Goal: Task Accomplishment & Management: Manage account settings

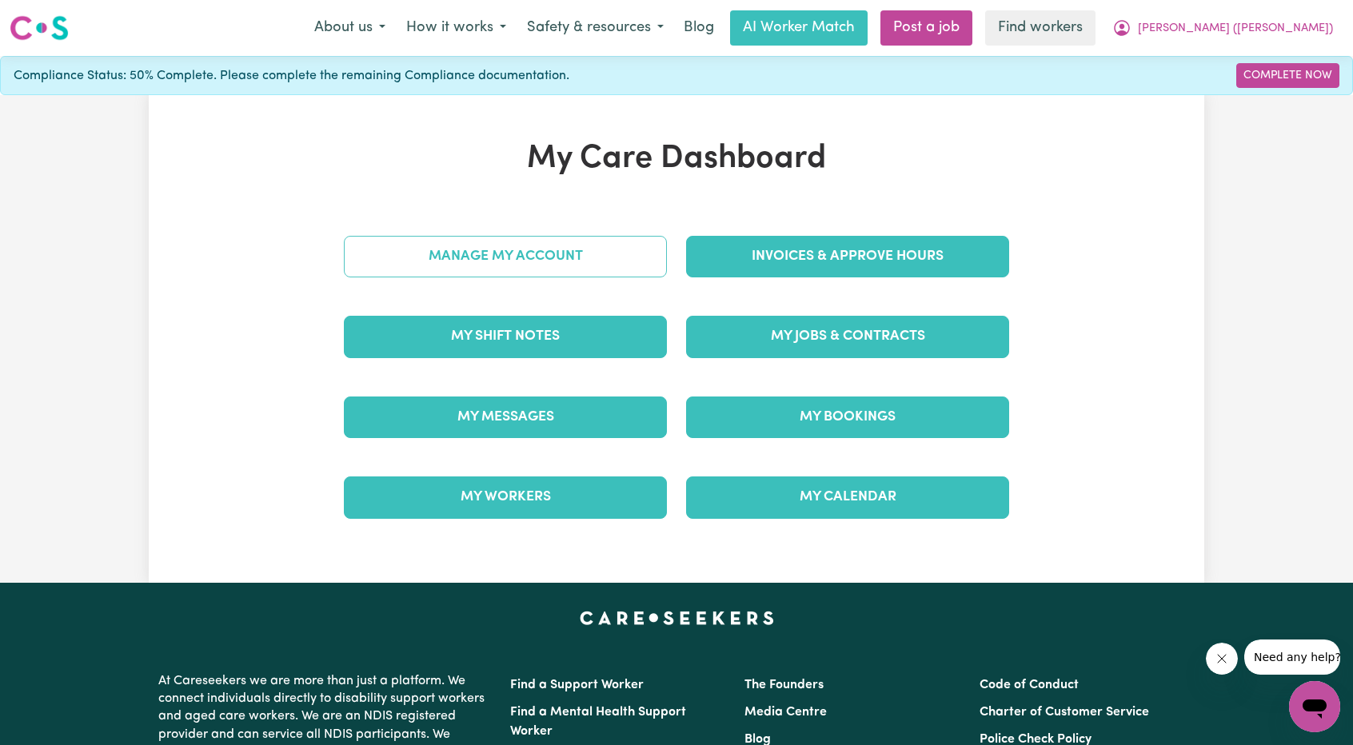
click at [555, 245] on link "Manage My Account" at bounding box center [505, 257] width 323 height 42
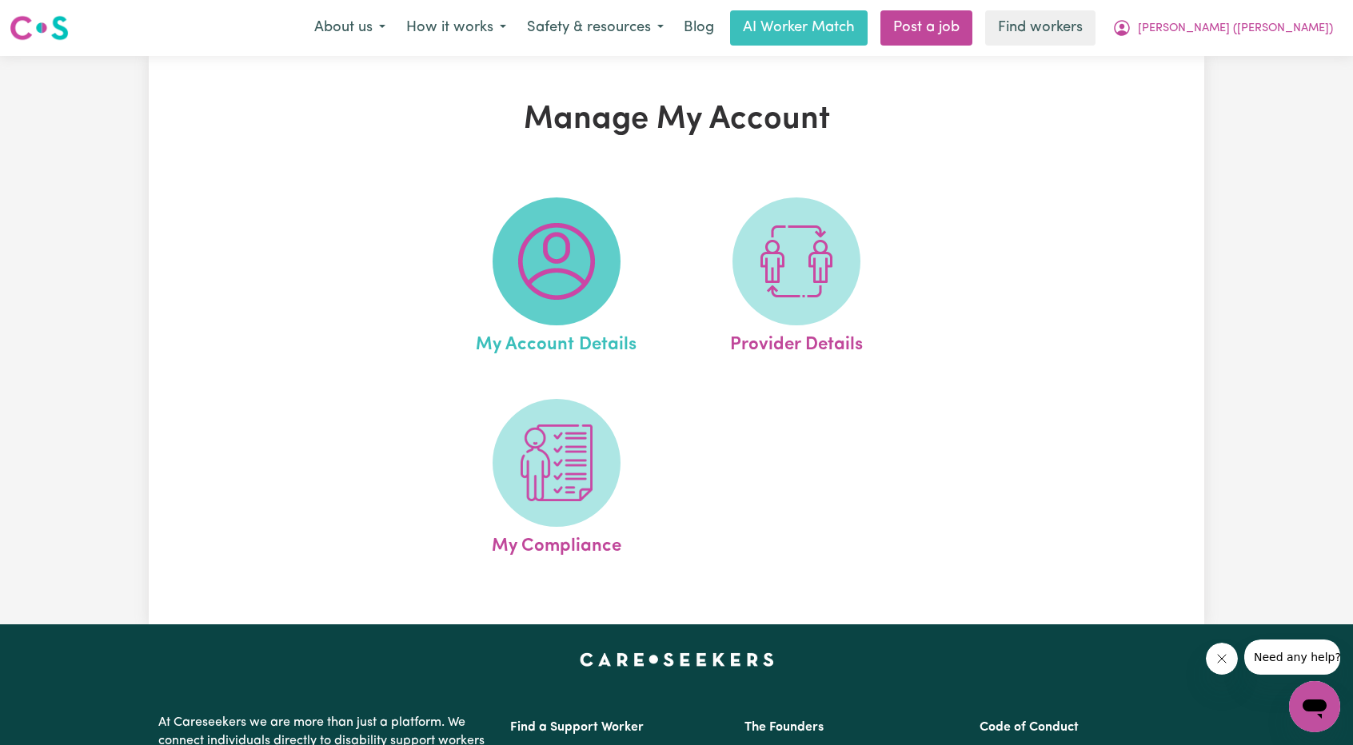
click at [580, 268] on img at bounding box center [556, 261] width 77 height 77
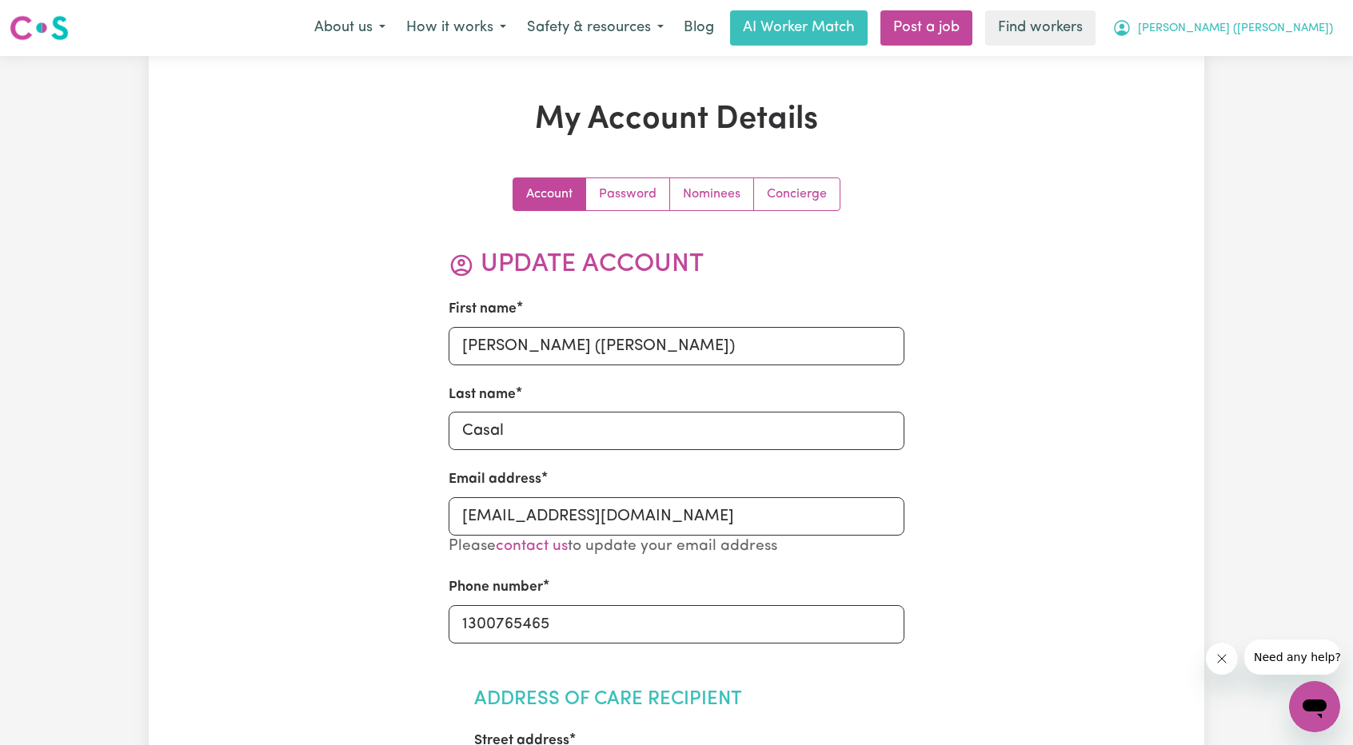
click at [1289, 14] on button "[PERSON_NAME] ([PERSON_NAME])" at bounding box center [1222, 28] width 241 height 34
click at [1249, 47] on link "My Dashboard" at bounding box center [1279, 62] width 126 height 30
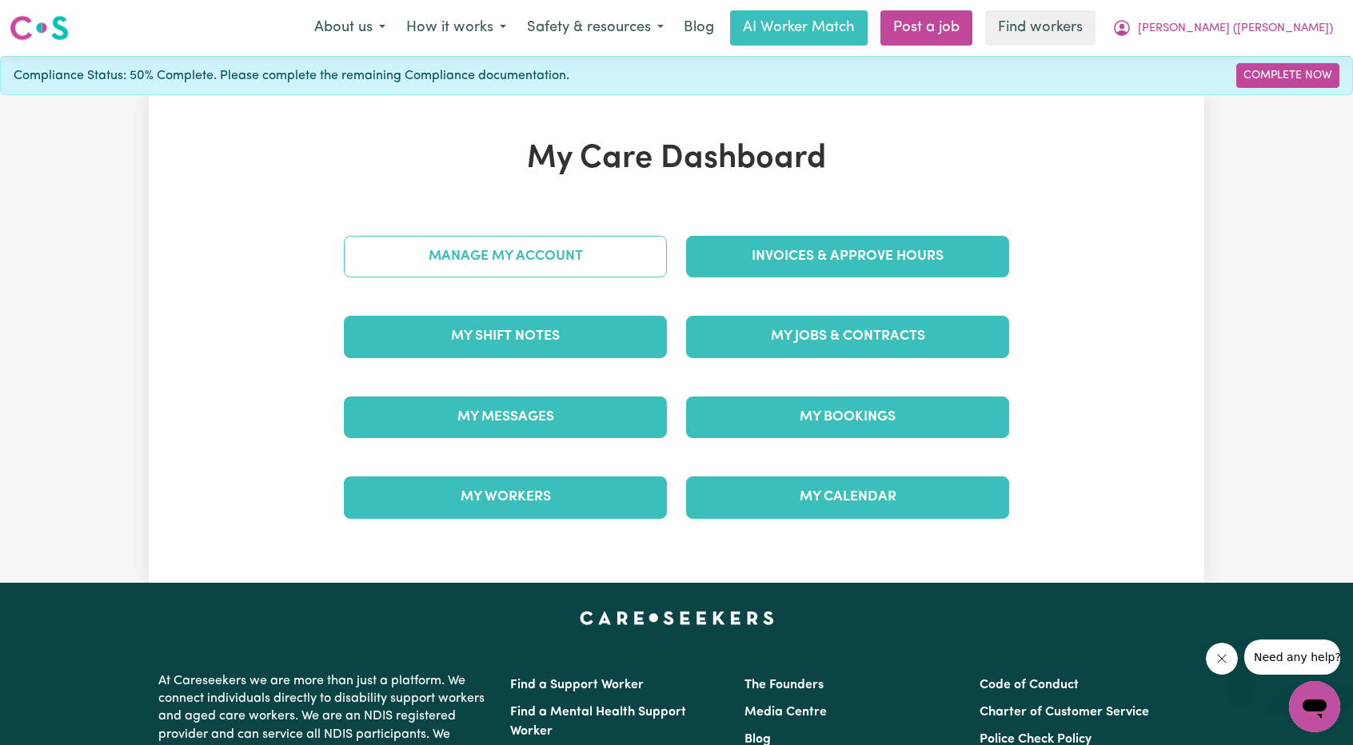
click at [559, 244] on link "Manage My Account" at bounding box center [505, 257] width 323 height 42
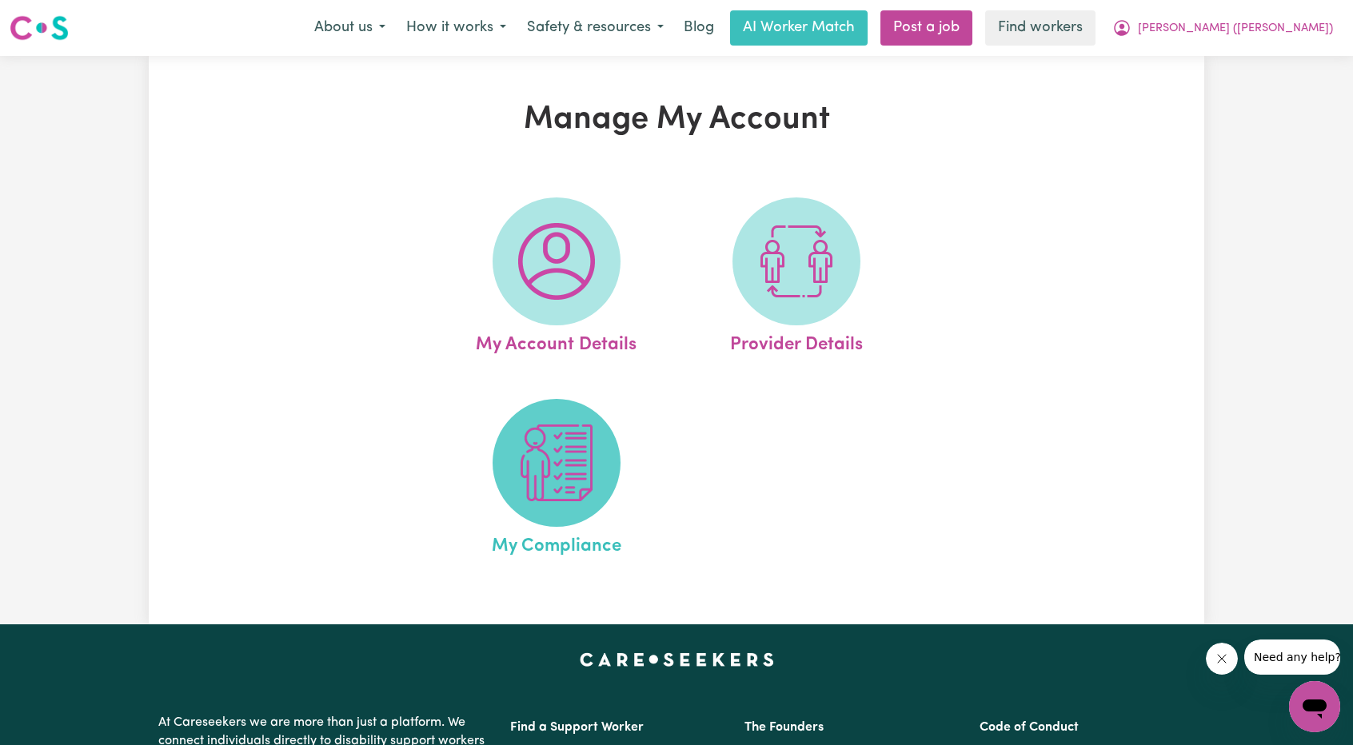
click at [531, 466] on img at bounding box center [556, 462] width 77 height 77
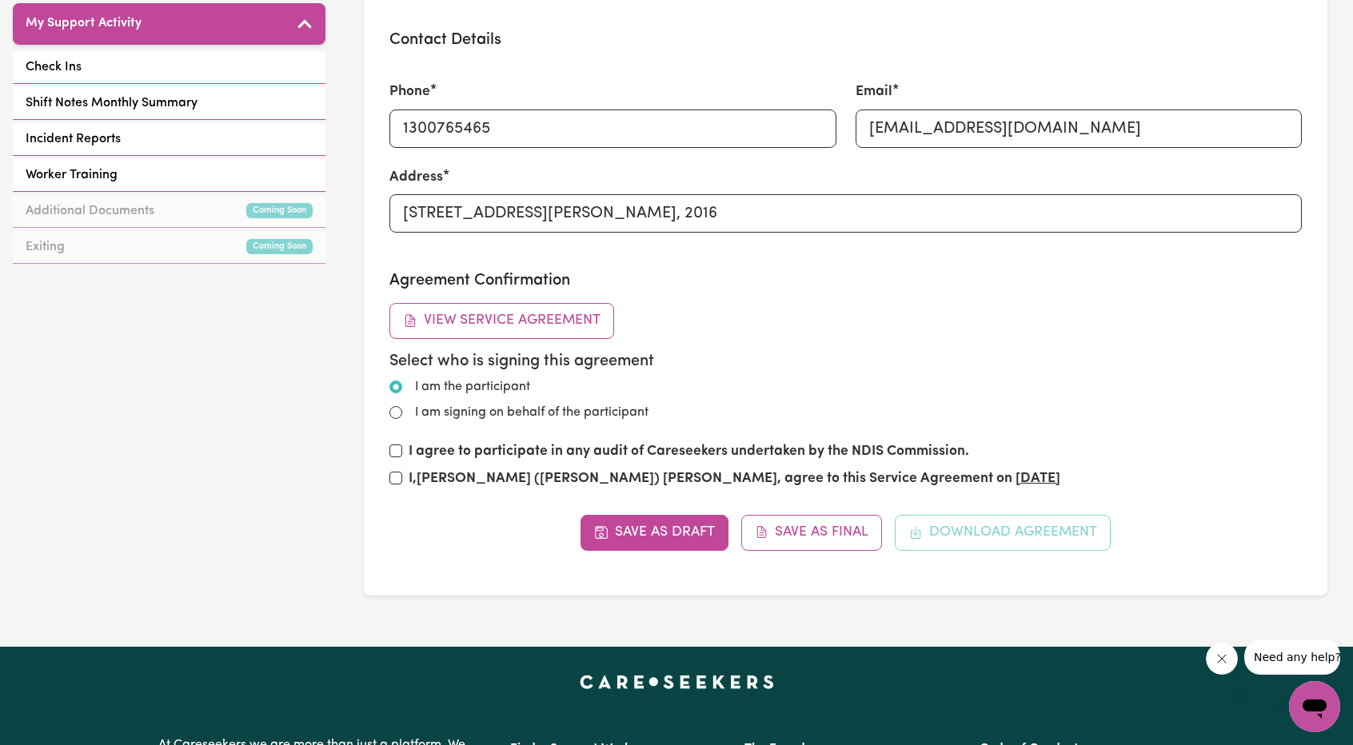
scroll to position [719, 0]
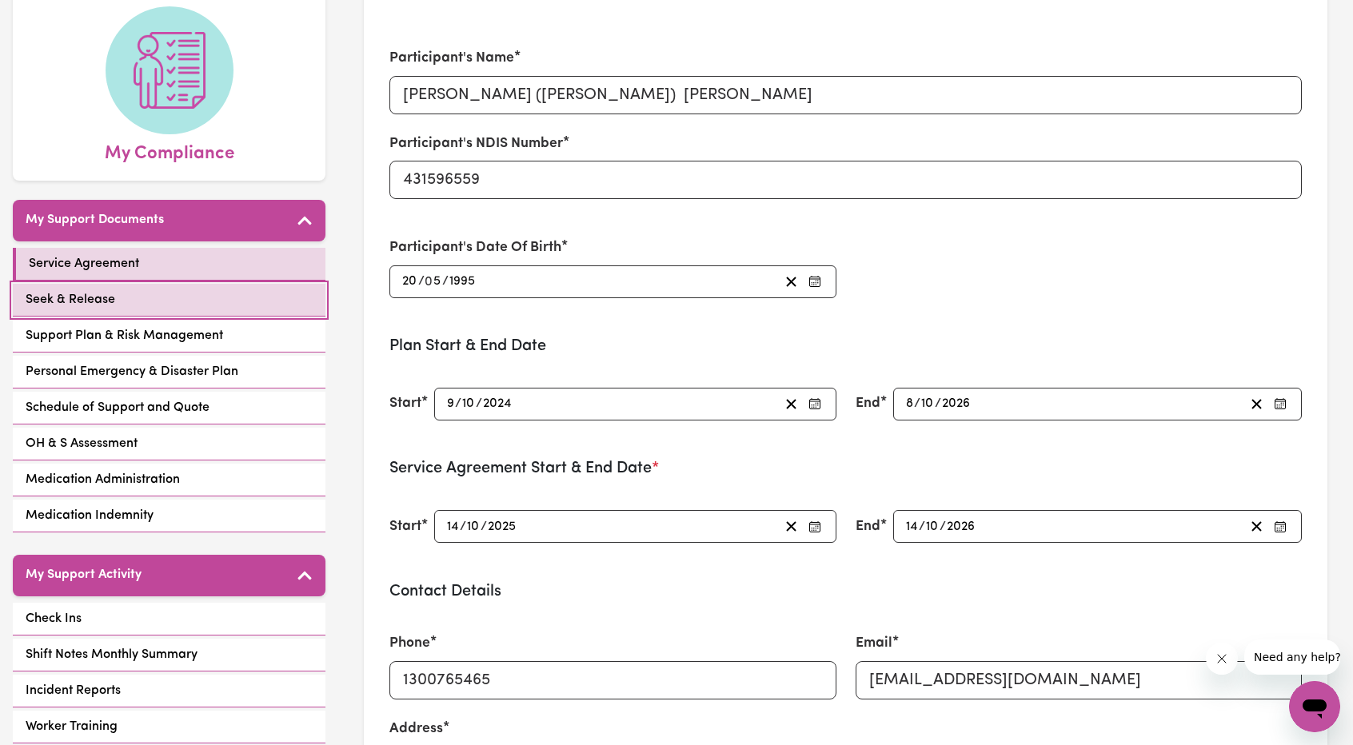
click at [95, 284] on link "Seek & Release" at bounding box center [169, 300] width 313 height 33
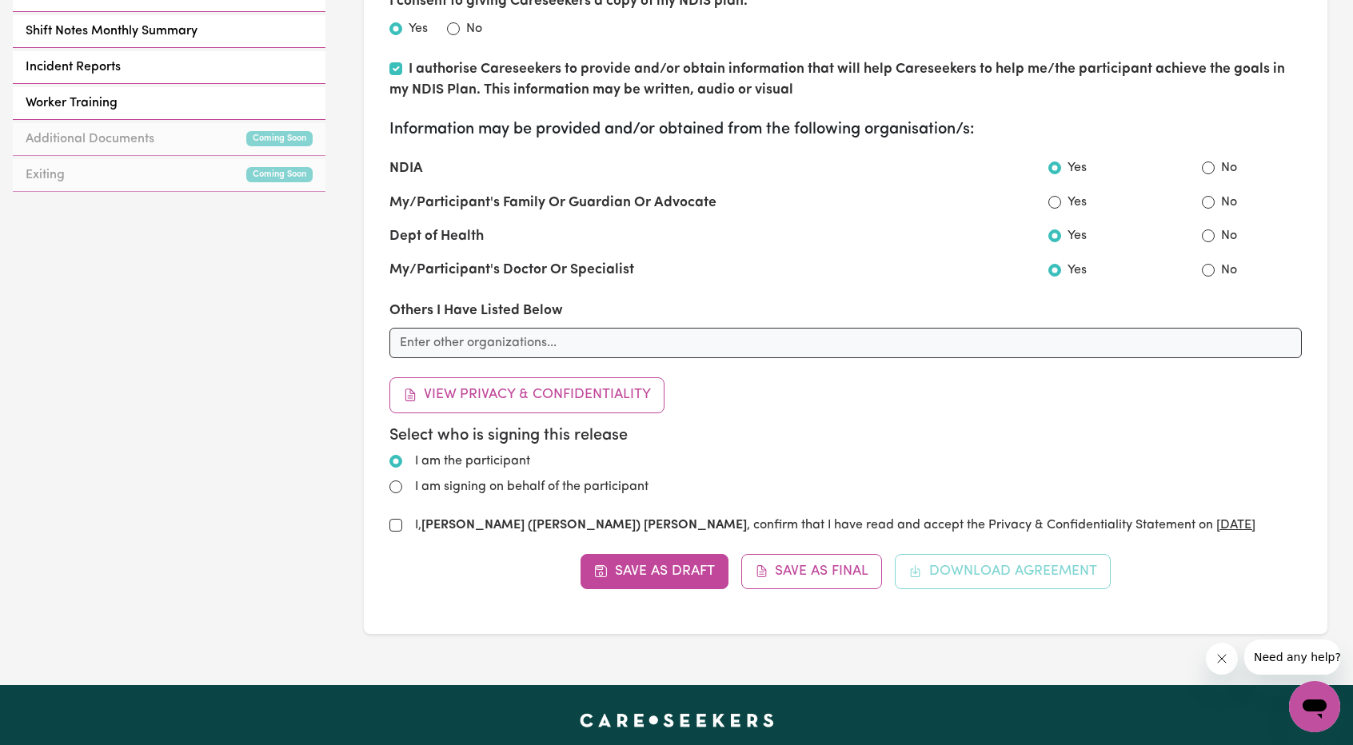
scroll to position [799, 0]
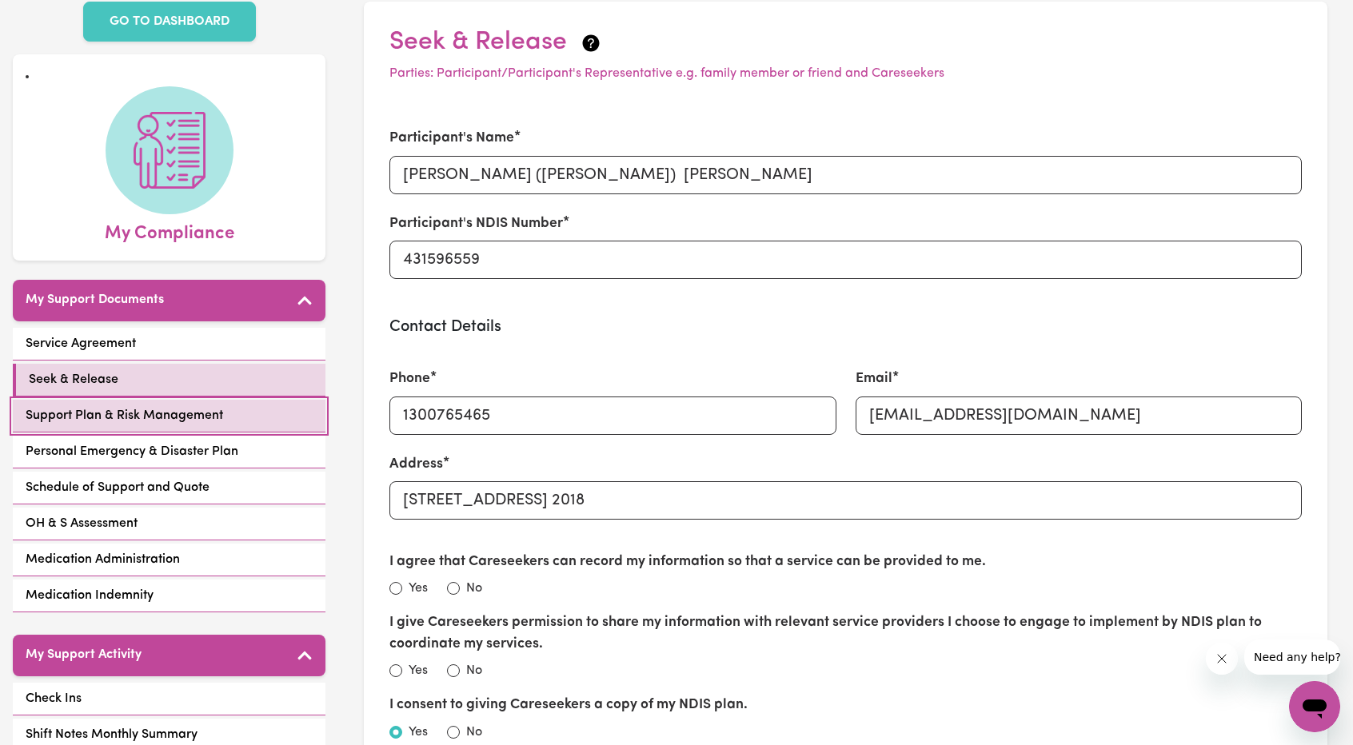
click at [146, 406] on span "Support Plan & Risk Management" at bounding box center [124, 415] width 197 height 19
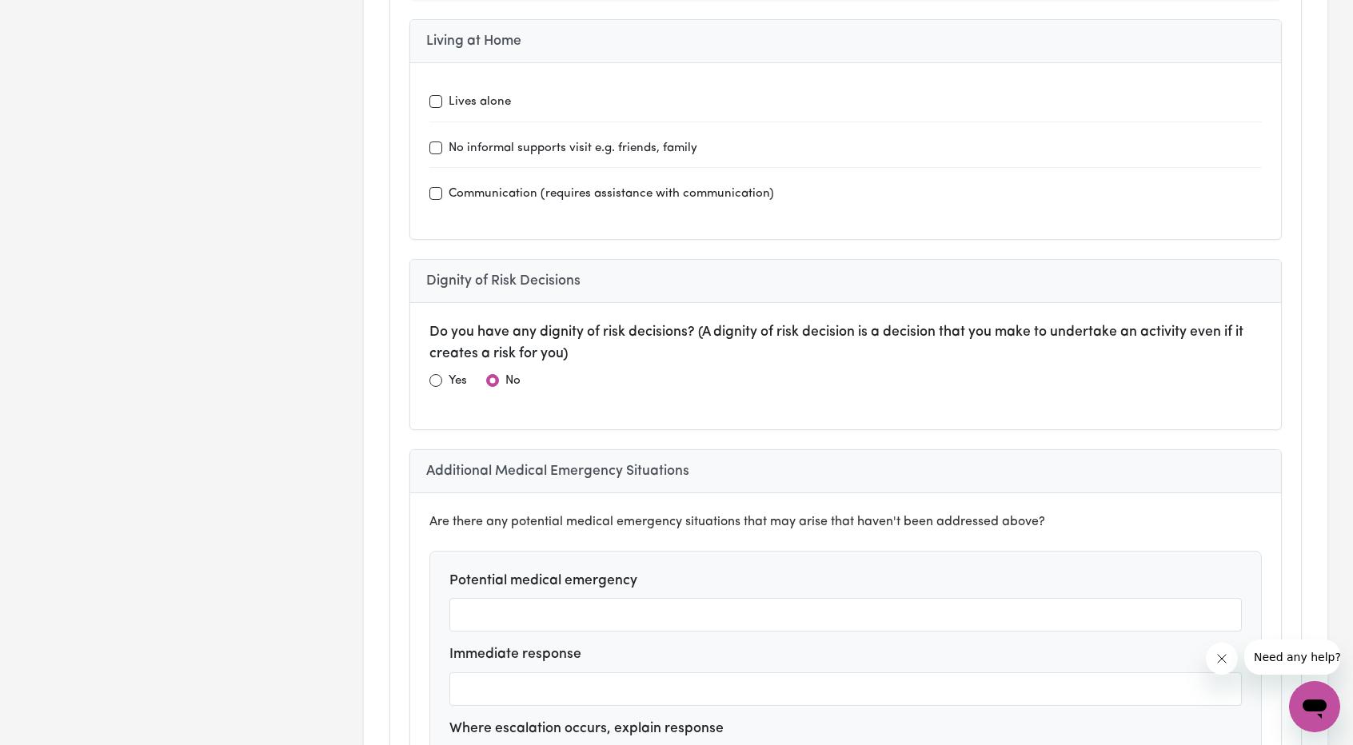
scroll to position [4637, 0]
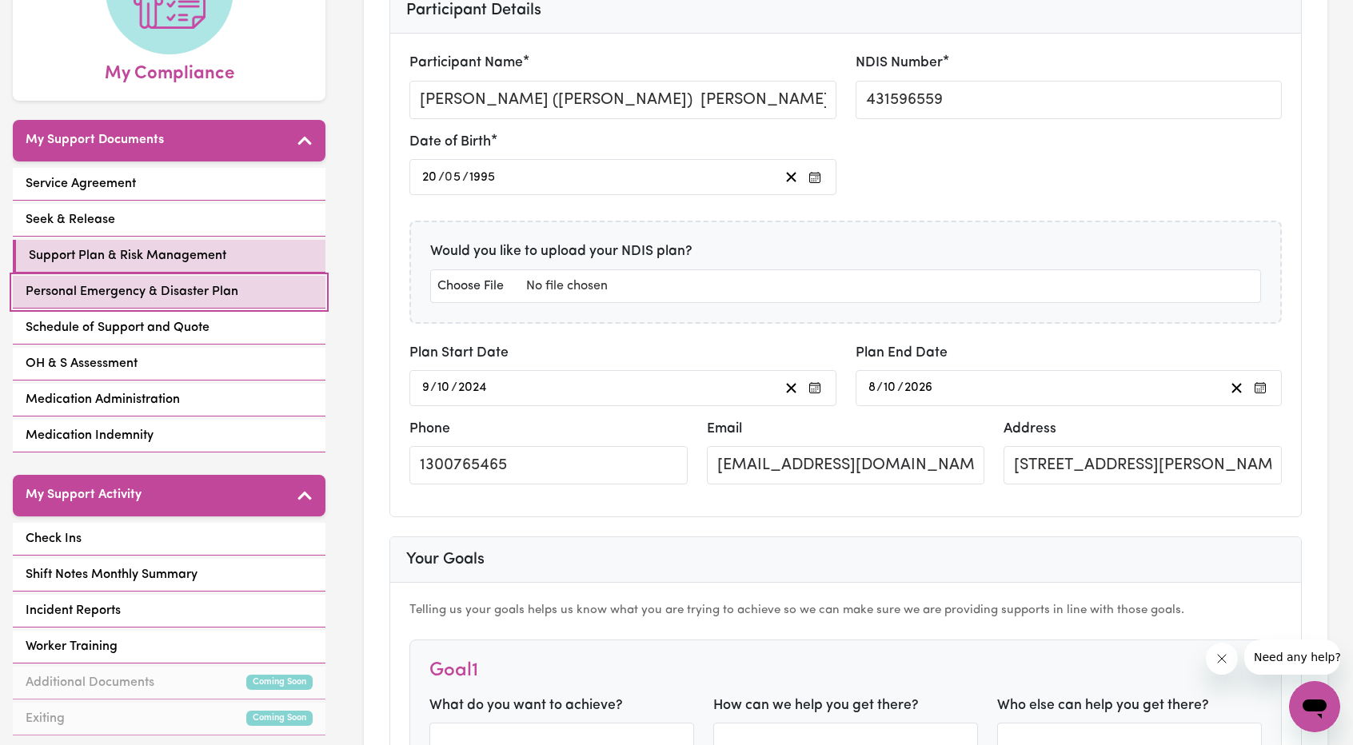
click at [201, 281] on link "Personal Emergency & Disaster Plan" at bounding box center [169, 292] width 313 height 33
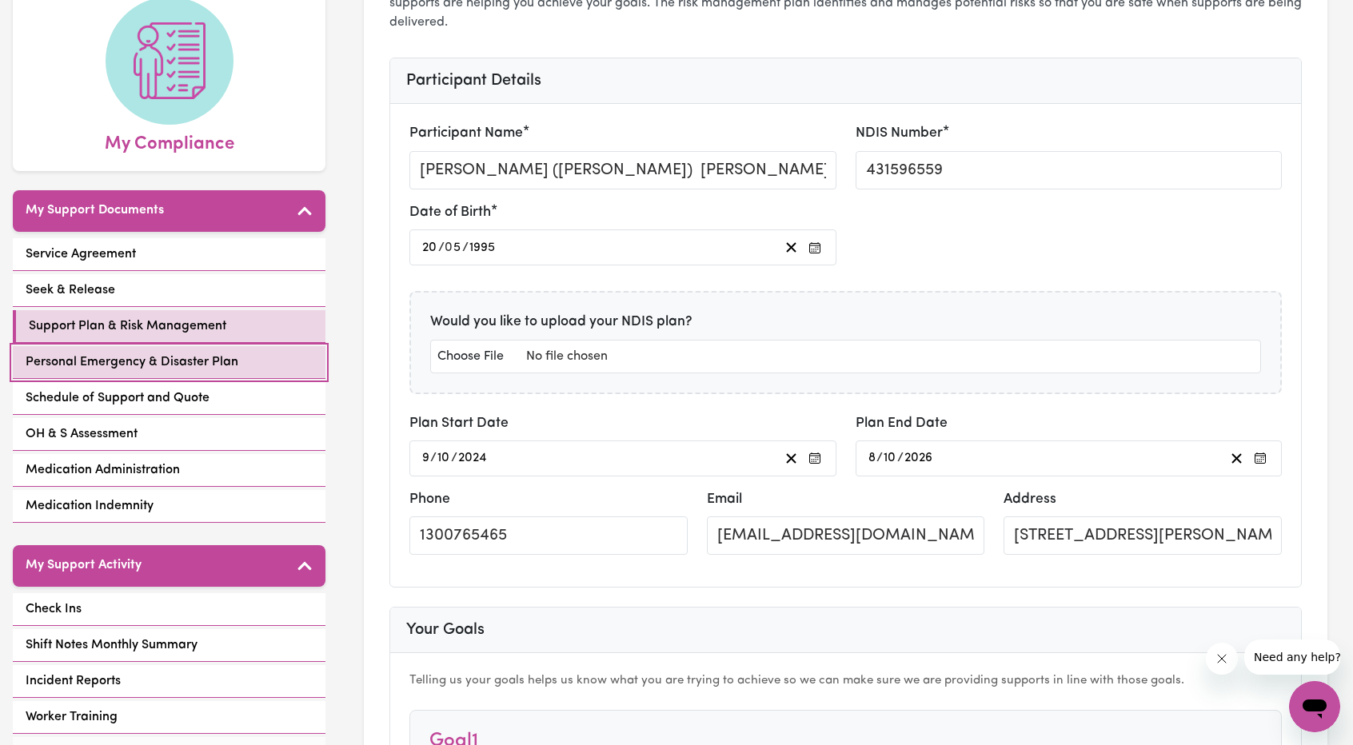
select select "email"
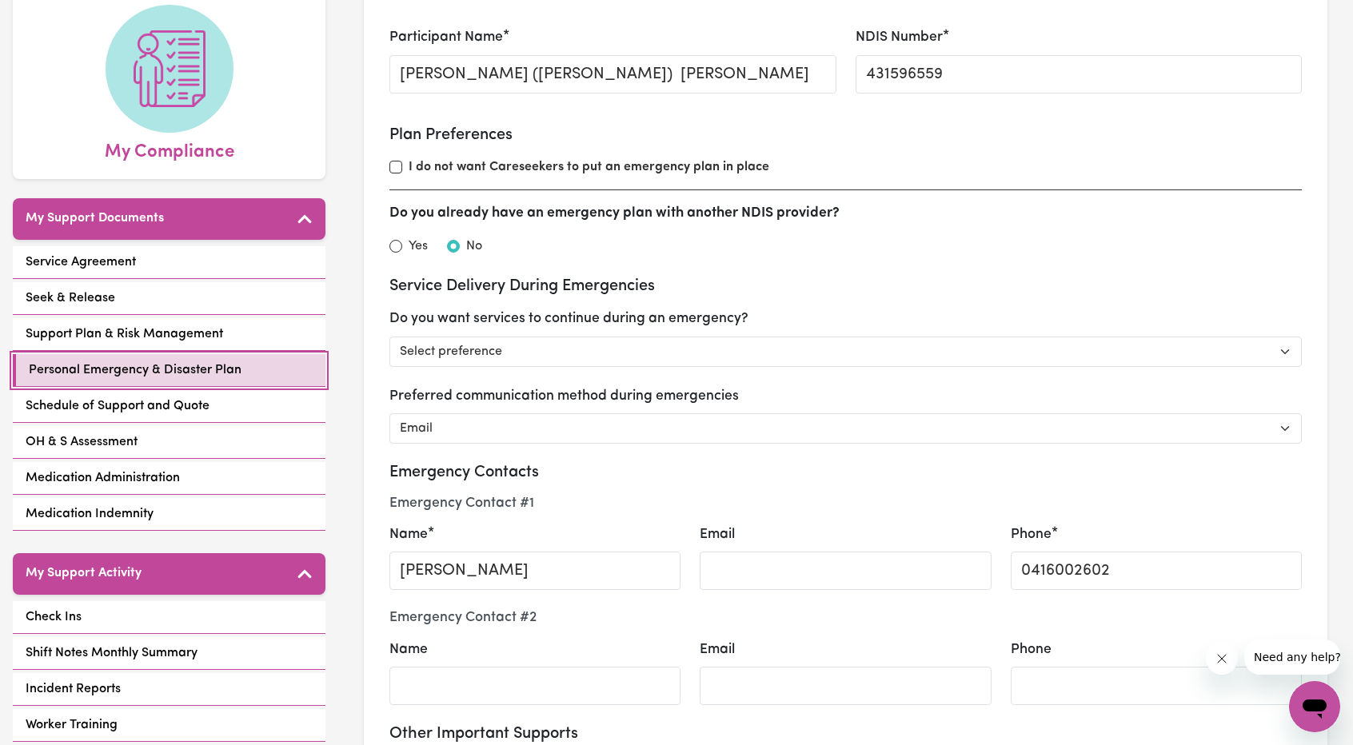
scroll to position [160, 0]
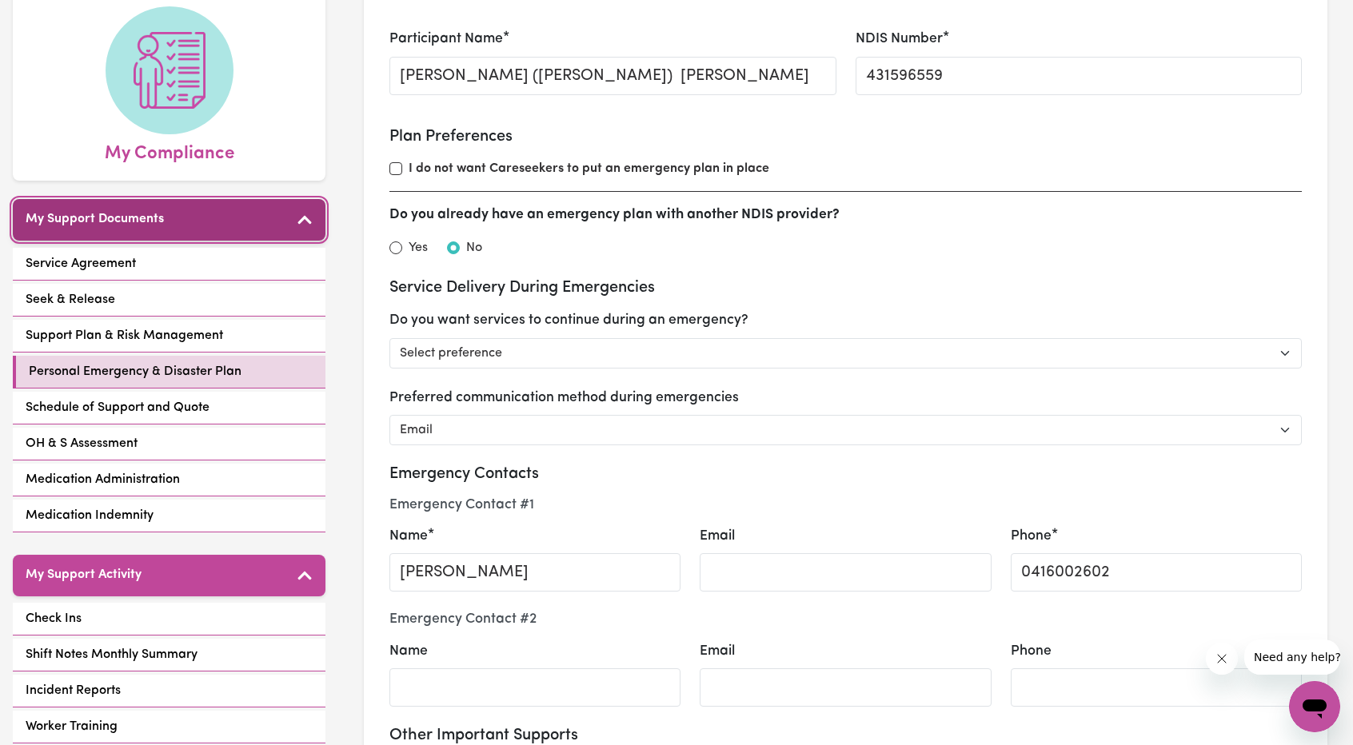
click at [147, 210] on button "My Support Documents" at bounding box center [169, 220] width 313 height 42
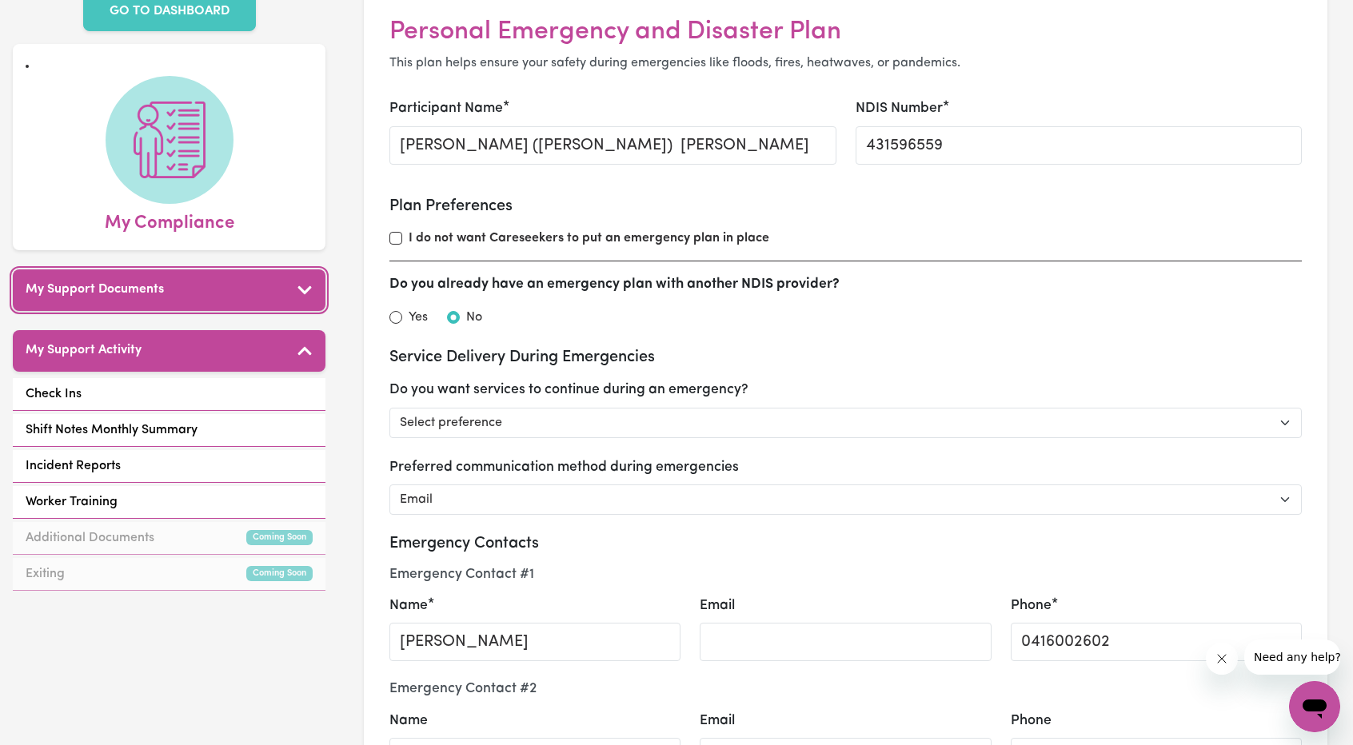
scroll to position [0, 0]
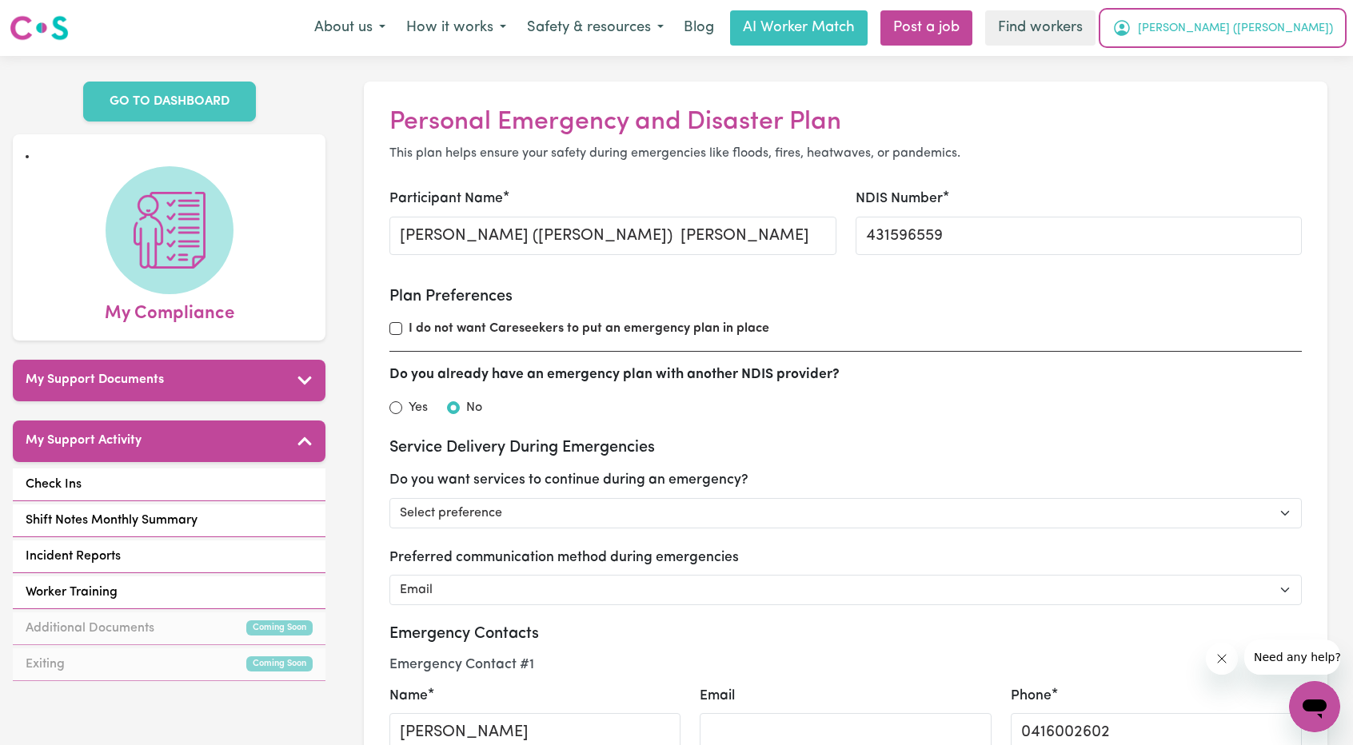
click at [1283, 28] on span "[PERSON_NAME] ([PERSON_NAME])" at bounding box center [1235, 29] width 195 height 18
click at [1252, 54] on link "My Dashboard" at bounding box center [1279, 62] width 126 height 30
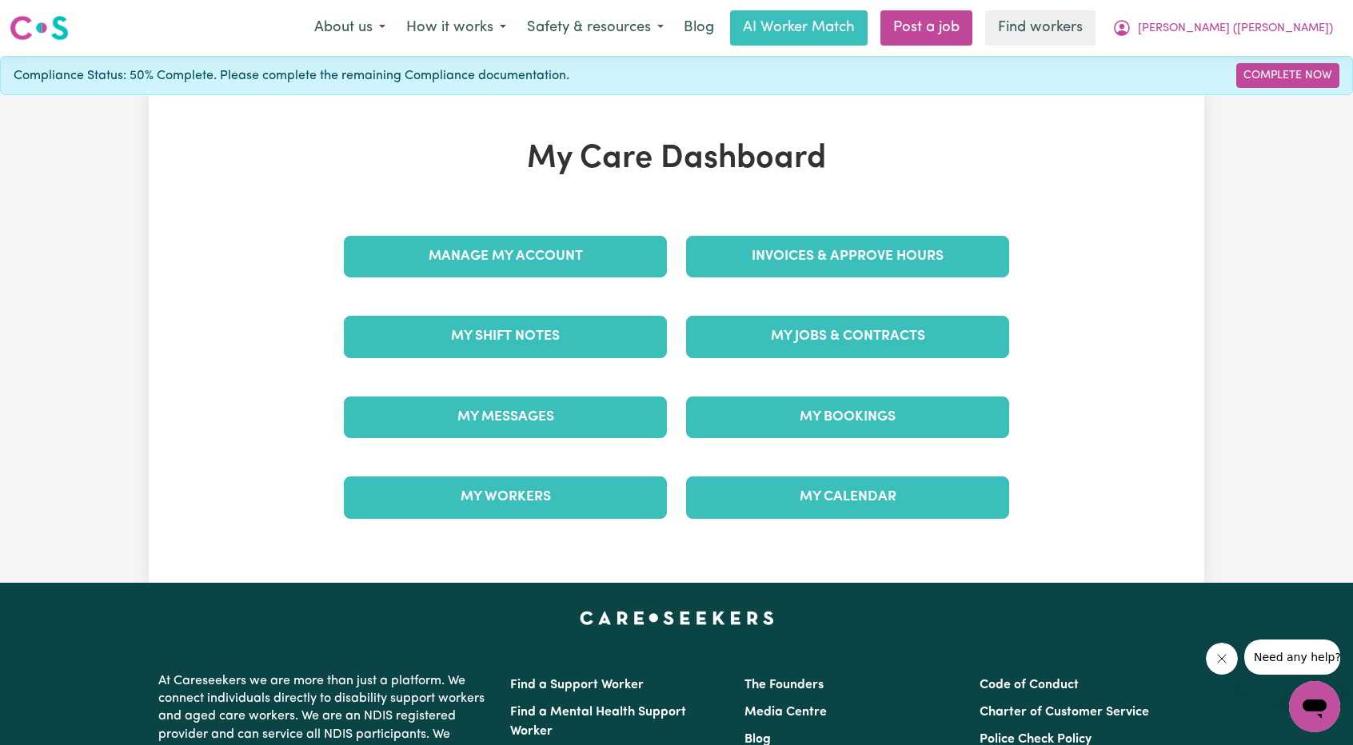
click at [499, 217] on div "Manage My Account" at bounding box center [505, 257] width 342 height 80
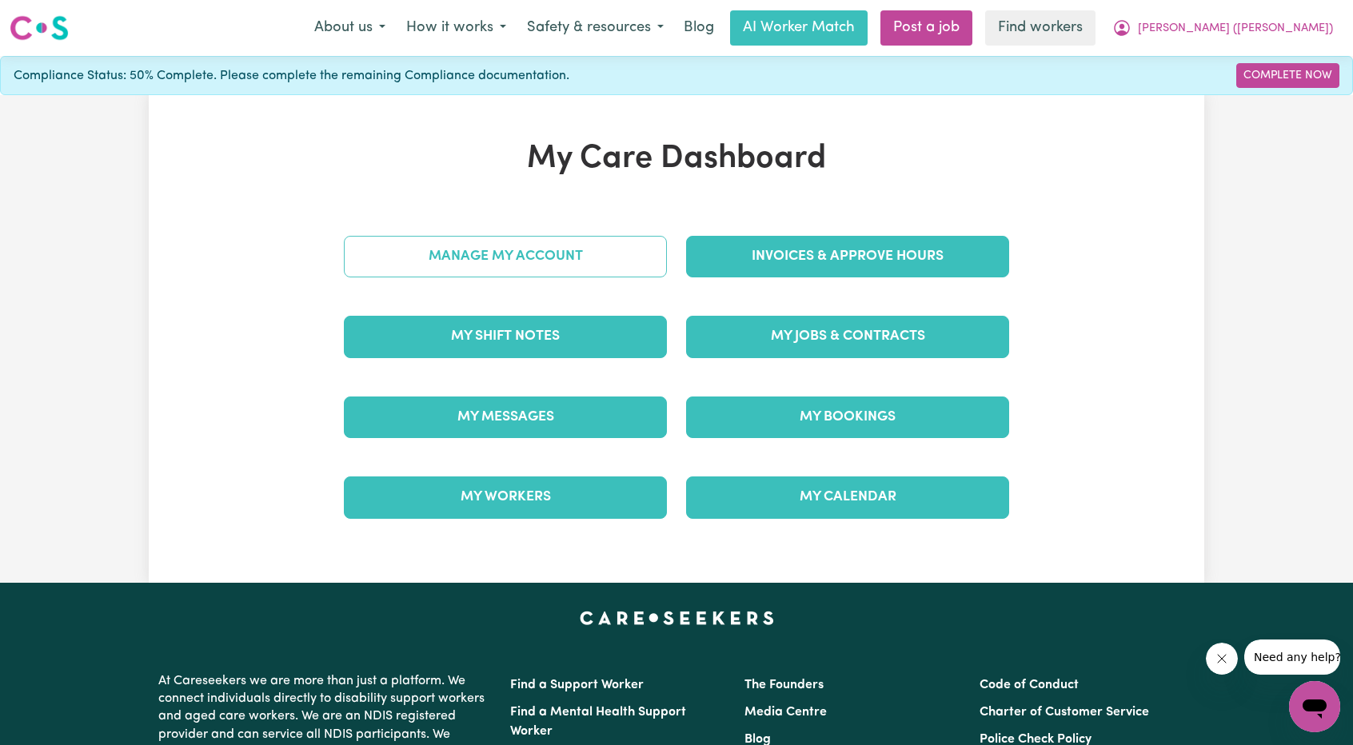
click at [497, 246] on link "Manage My Account" at bounding box center [505, 257] width 323 height 42
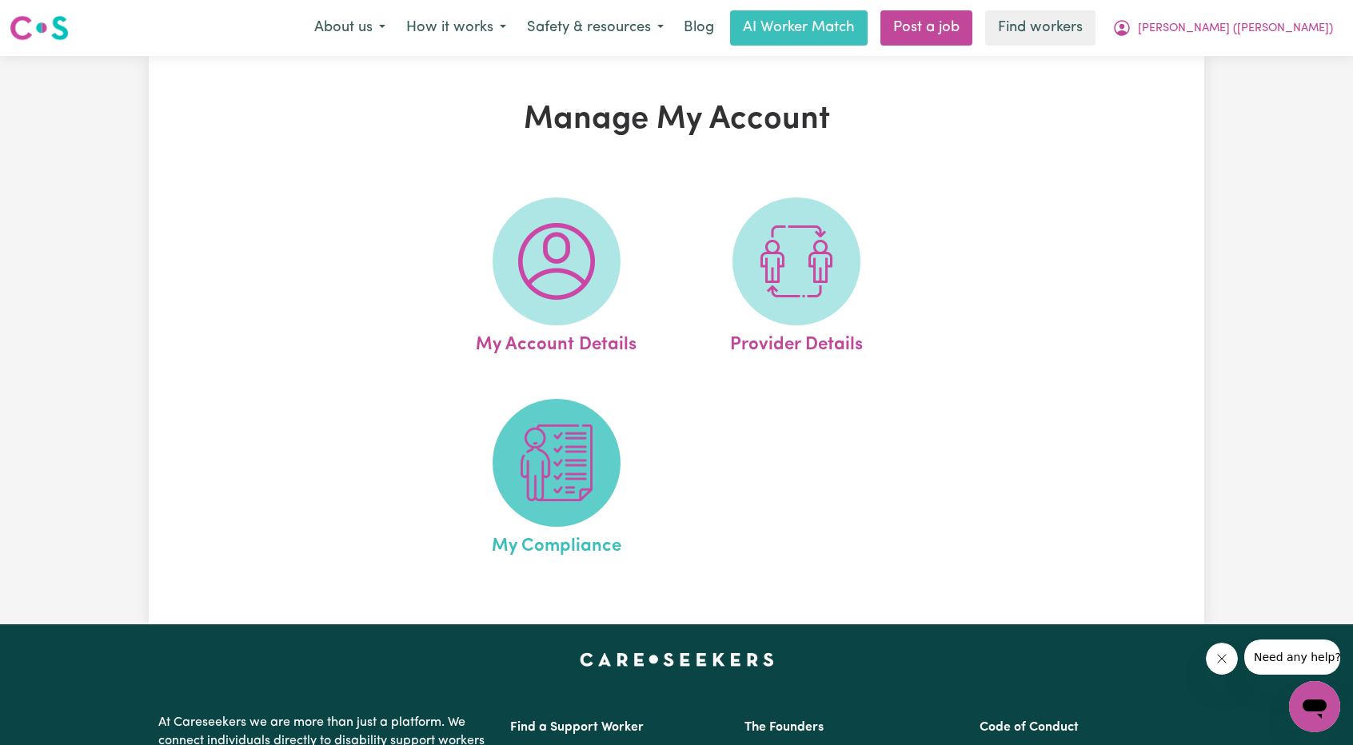
click at [553, 477] on img at bounding box center [556, 462] width 77 height 77
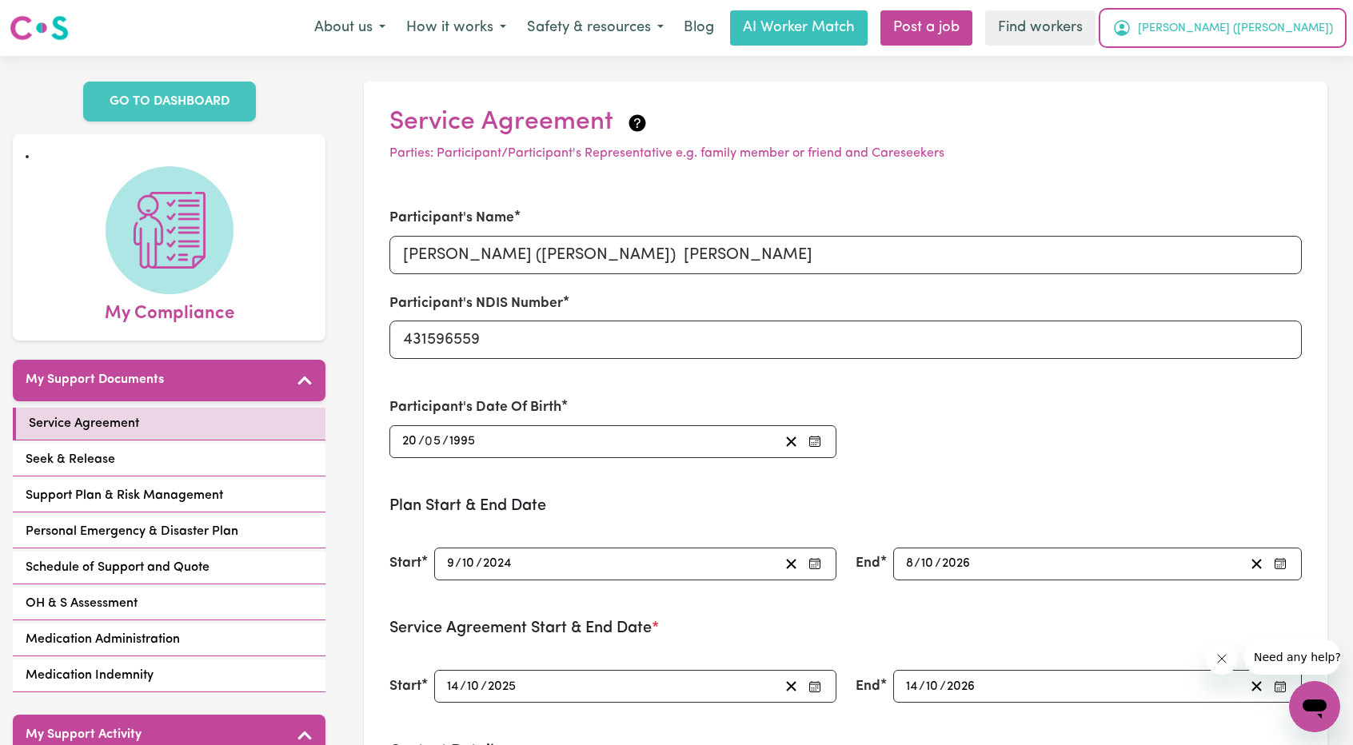
click at [1316, 23] on span "[PERSON_NAME] ([PERSON_NAME])" at bounding box center [1235, 29] width 195 height 18
click at [1285, 53] on link "My Dashboard" at bounding box center [1279, 62] width 126 height 30
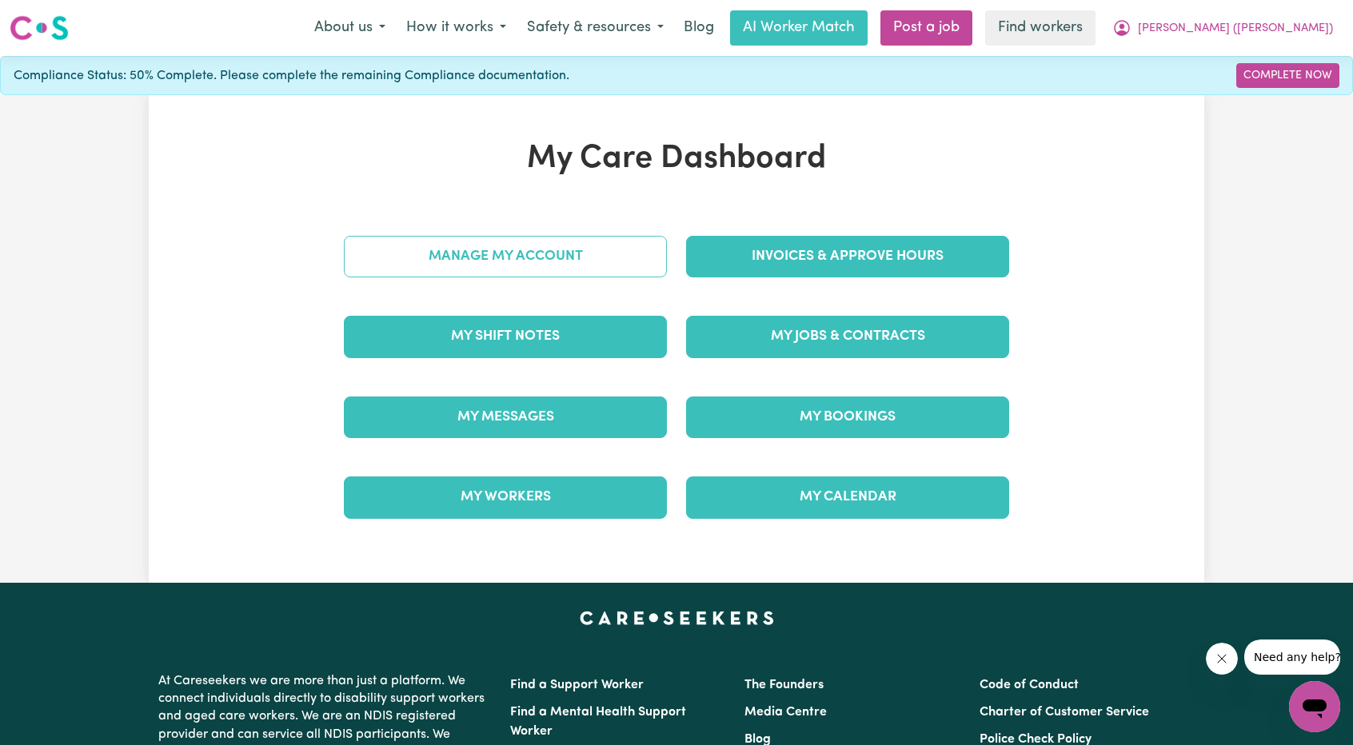
click at [491, 255] on link "Manage My Account" at bounding box center [505, 257] width 323 height 42
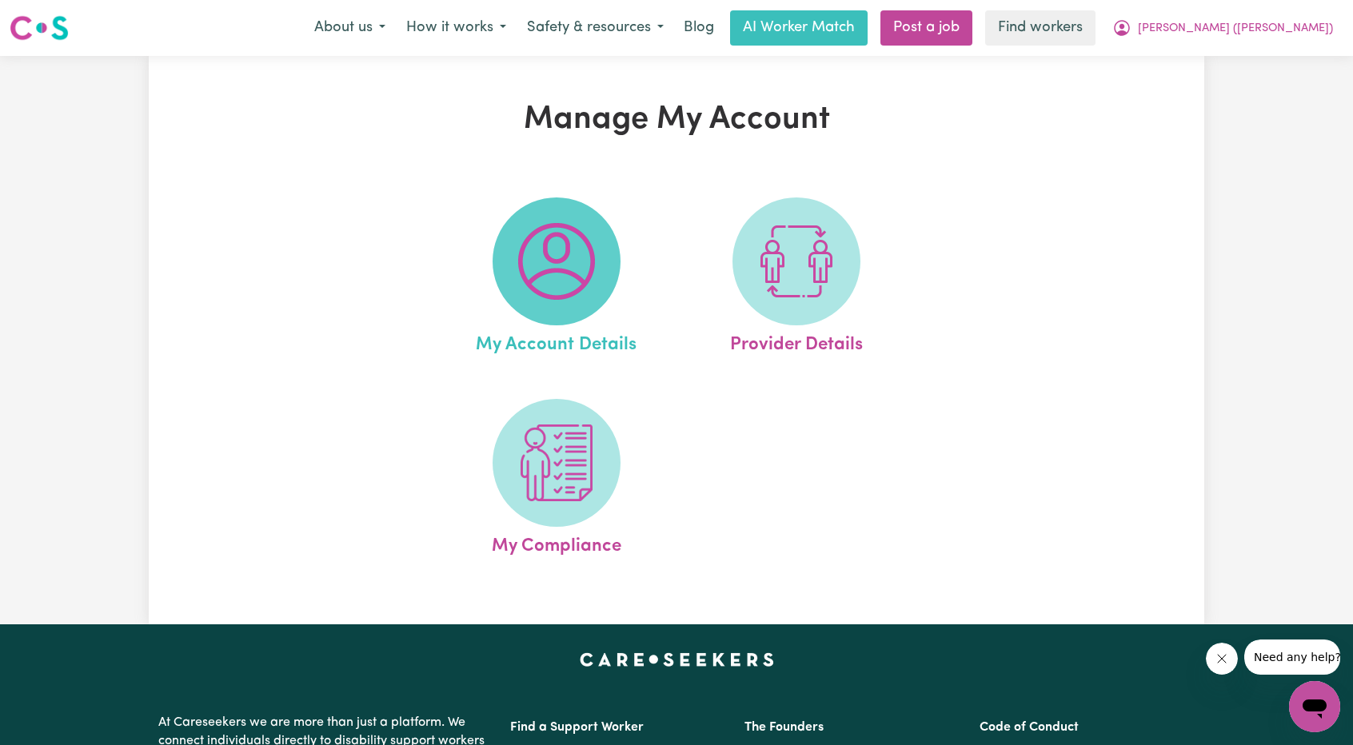
click at [584, 305] on span at bounding box center [556, 261] width 128 height 128
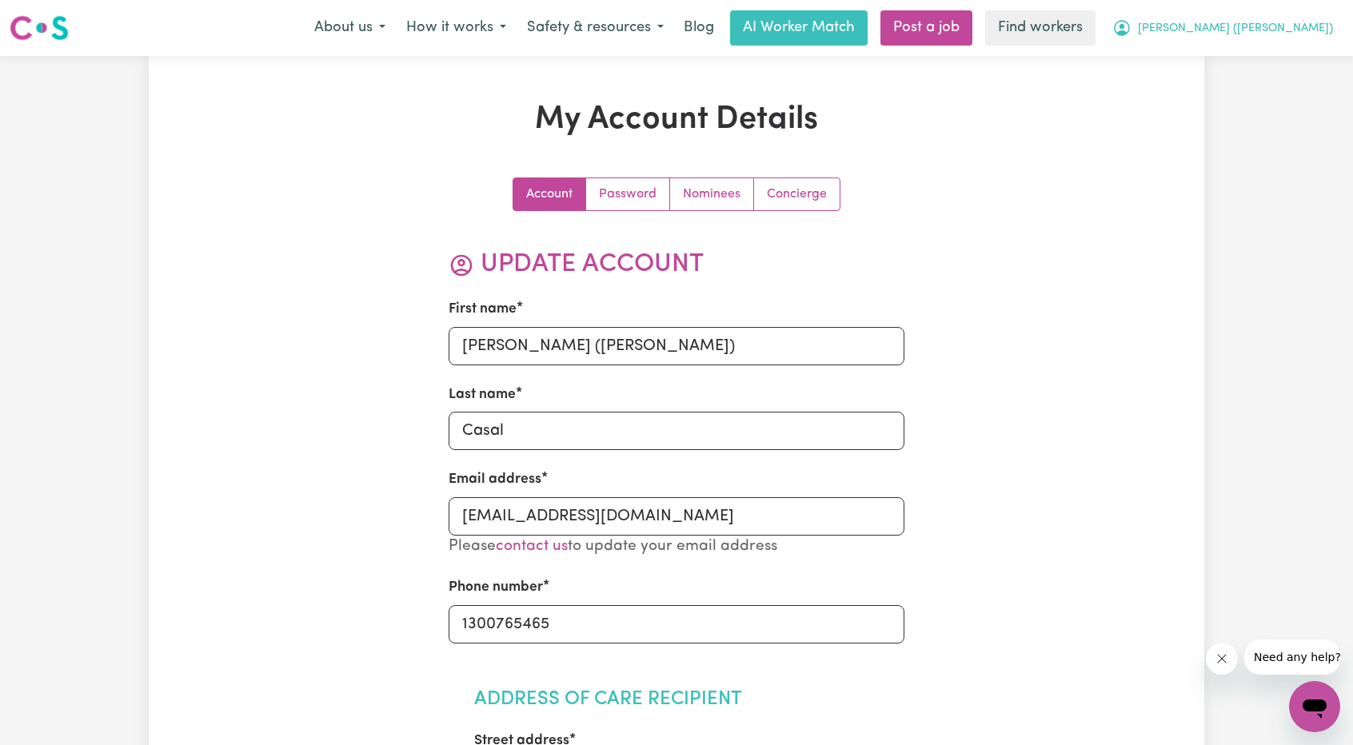
click at [1295, 36] on span "[PERSON_NAME] ([PERSON_NAME])" at bounding box center [1235, 29] width 195 height 18
click at [1265, 105] on link "Logout" at bounding box center [1279, 92] width 126 height 30
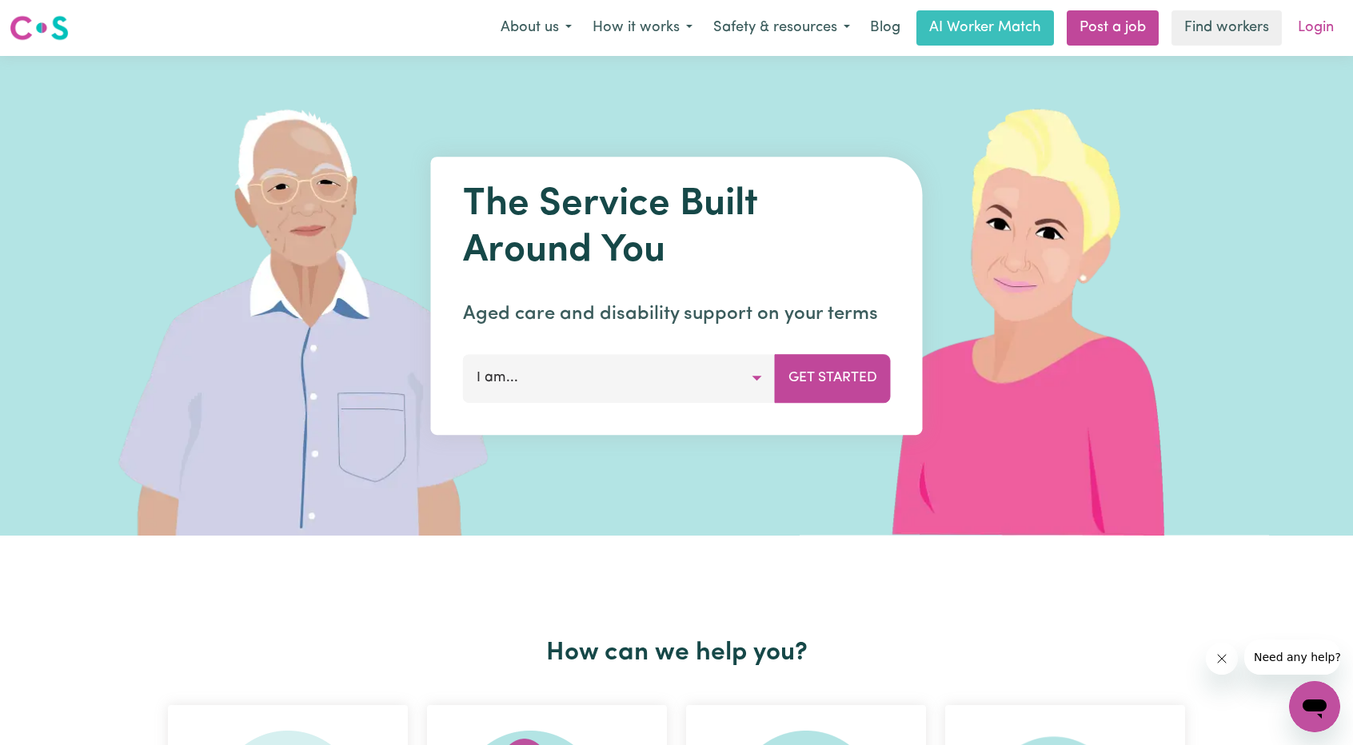
click at [1293, 39] on link "Login" at bounding box center [1315, 27] width 55 height 35
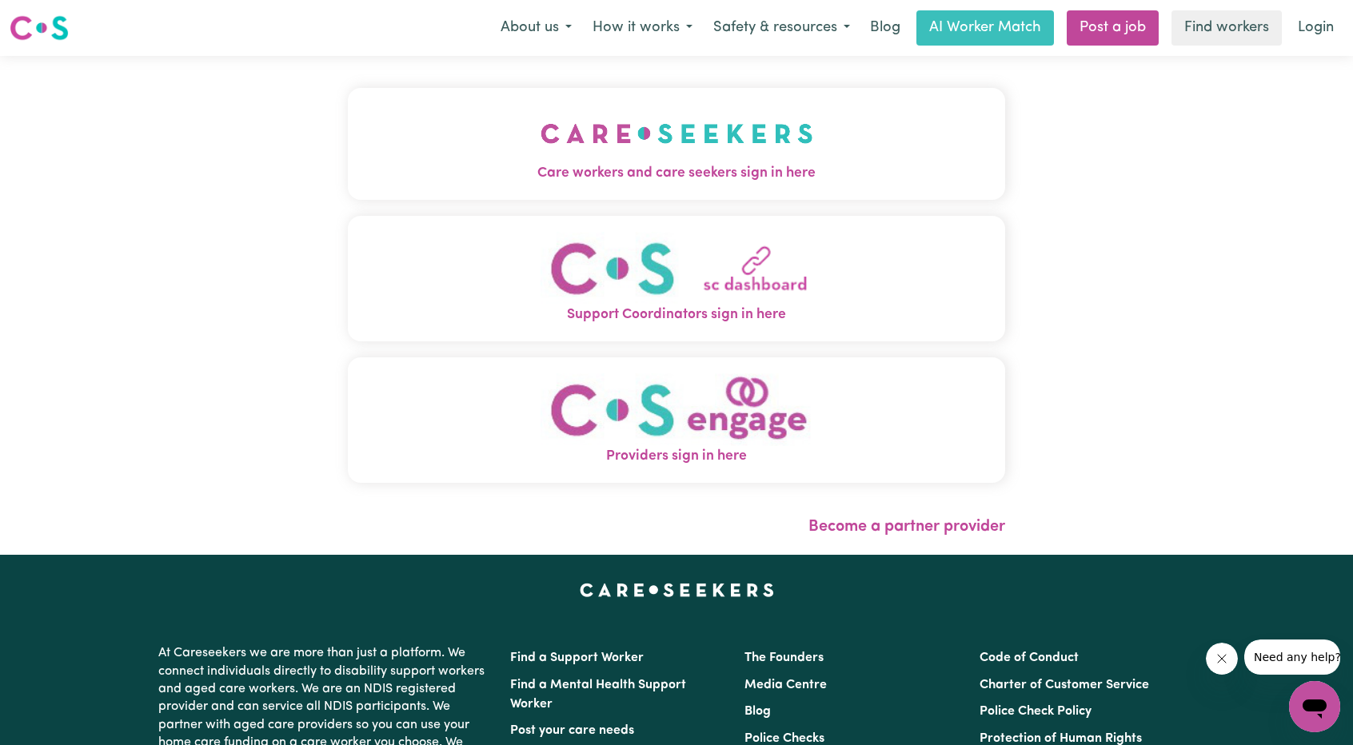
click at [731, 134] on button "Care workers and care seekers sign in here" at bounding box center [676, 144] width 657 height 112
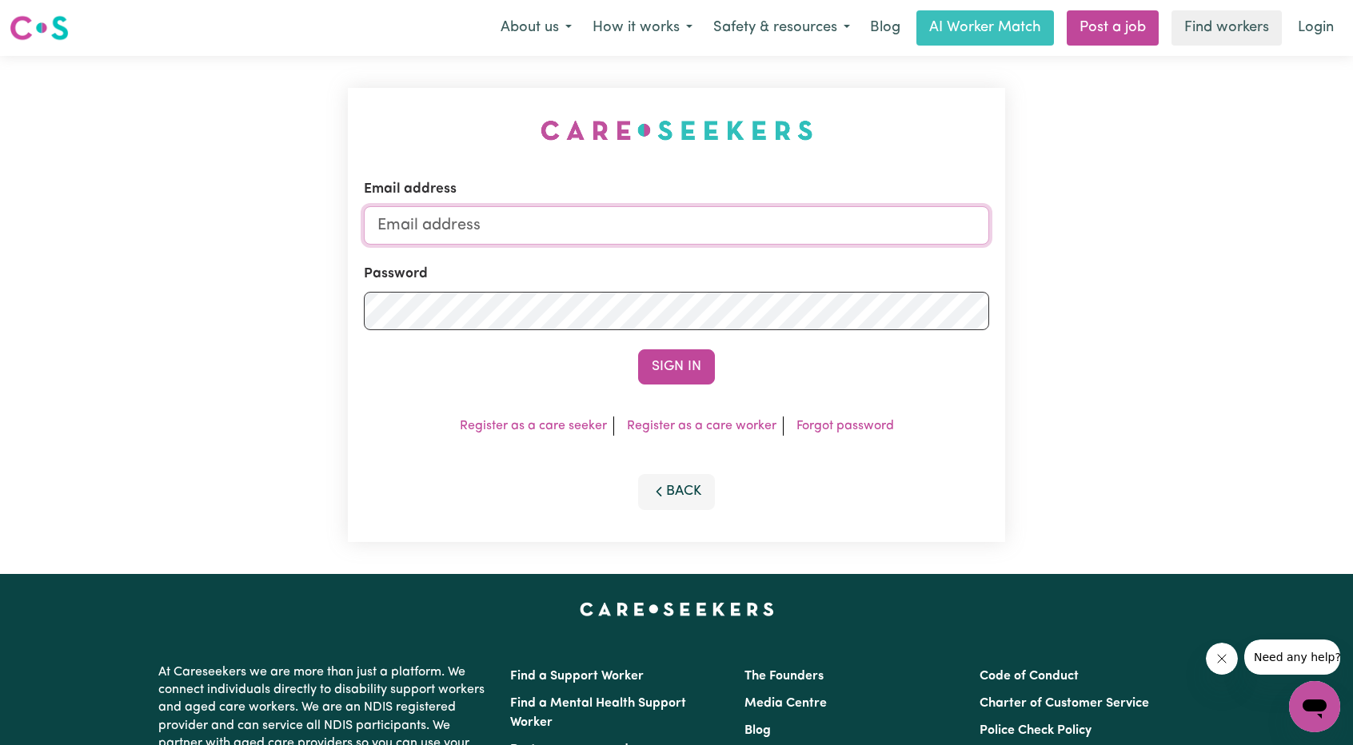
click at [751, 215] on input "Email address" at bounding box center [676, 225] width 625 height 38
drag, startPoint x: 460, startPoint y: 231, endPoint x: 783, endPoint y: 241, distance: 323.1
click at [769, 240] on input "[EMAIL_ADDRESS][PERSON_NAME][DOMAIN_NAME]" at bounding box center [676, 225] width 625 height 38
type input "[EMAIL_ADDRESS][DOMAIN_NAME]"
click at [649, 341] on form "Email address [EMAIL_ADDRESS][DOMAIN_NAME] Password Sign In" at bounding box center [676, 281] width 625 height 205
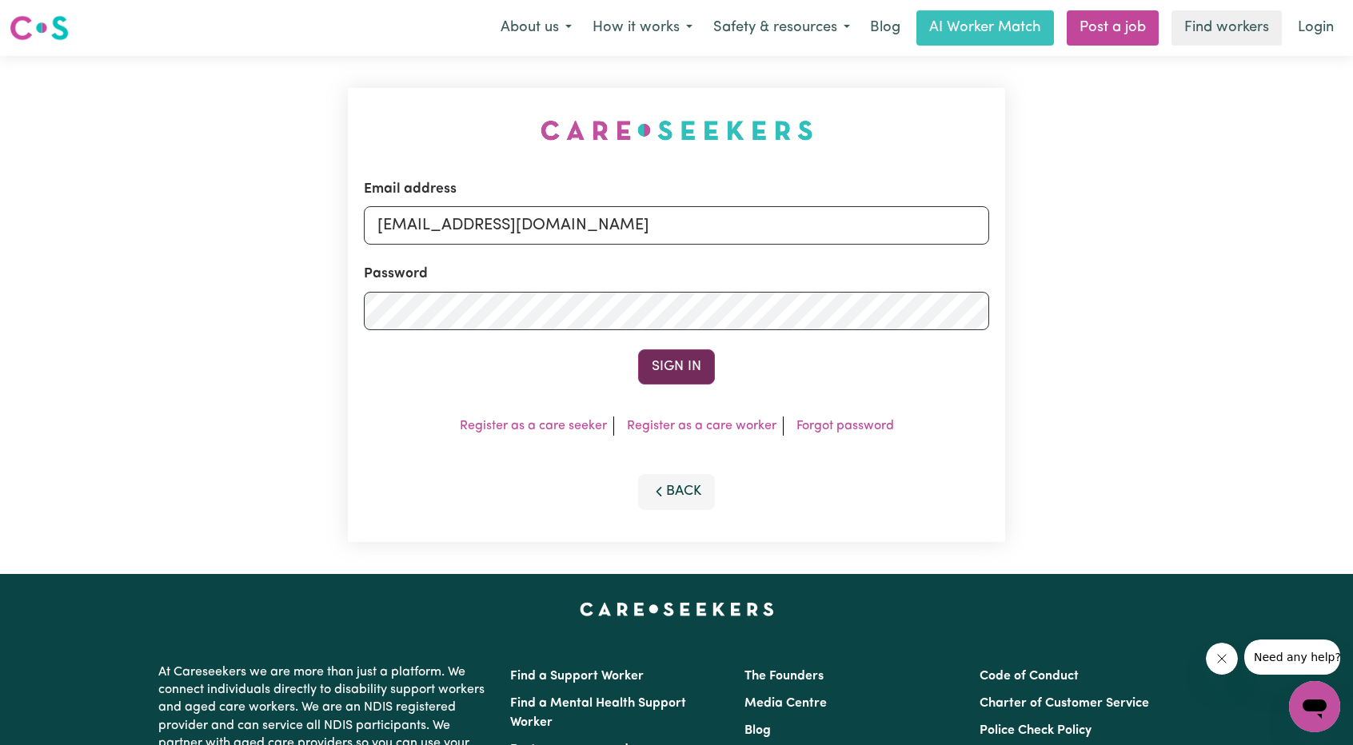
click at [654, 354] on button "Sign In" at bounding box center [676, 366] width 77 height 35
